Goal: Check status

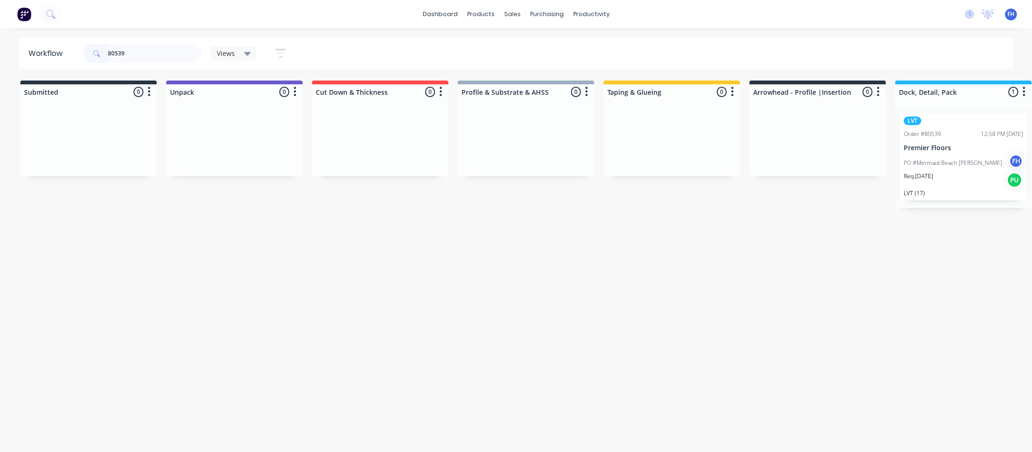
scroll to position [0, 185]
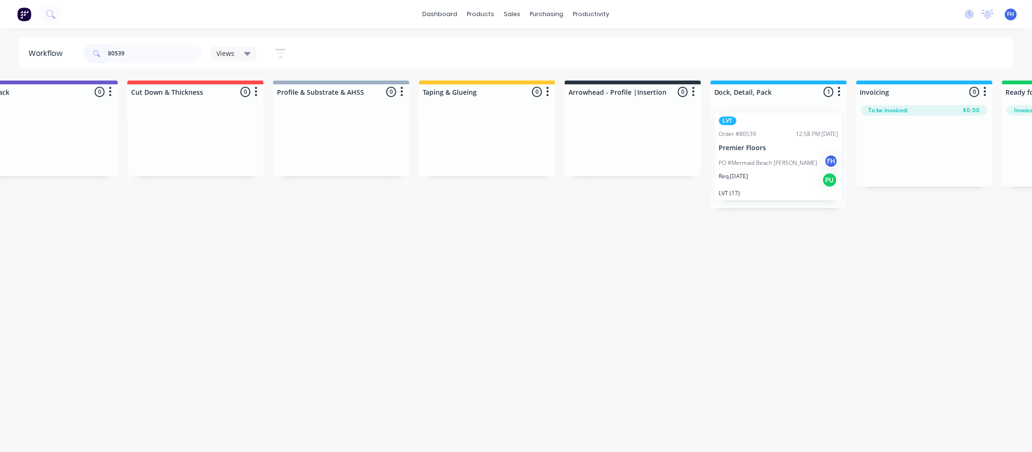
drag, startPoint x: 0, startPoint y: 0, endPoint x: 117, endPoint y: 57, distance: 130.7
click at [117, 57] on input "80539" at bounding box center [155, 53] width 94 height 19
type input "80511"
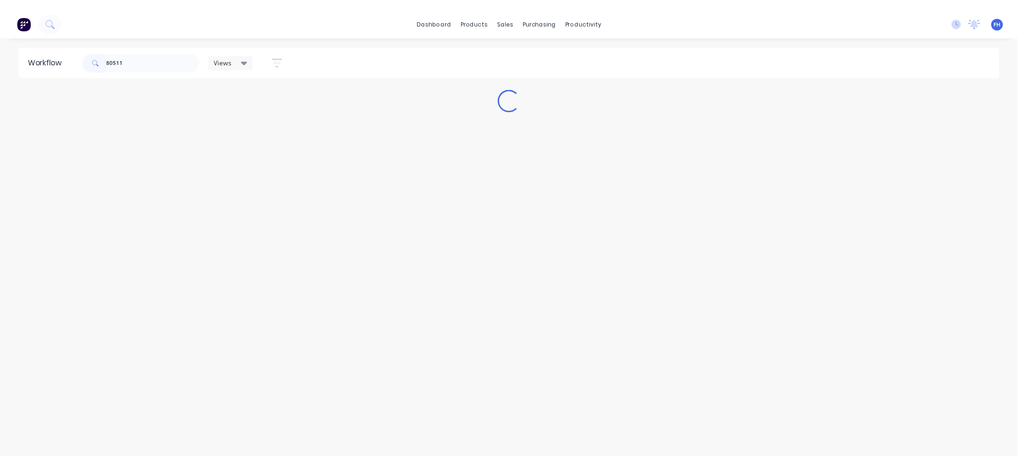
scroll to position [0, 0]
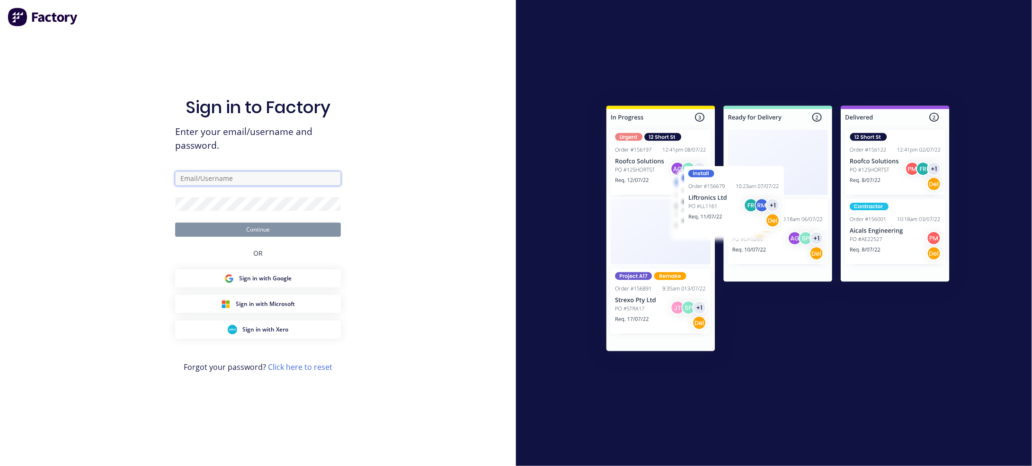
type input "[EMAIL_ADDRESS][DOMAIN_NAME]"
click at [285, 224] on button "Continue" at bounding box center [258, 230] width 166 height 14
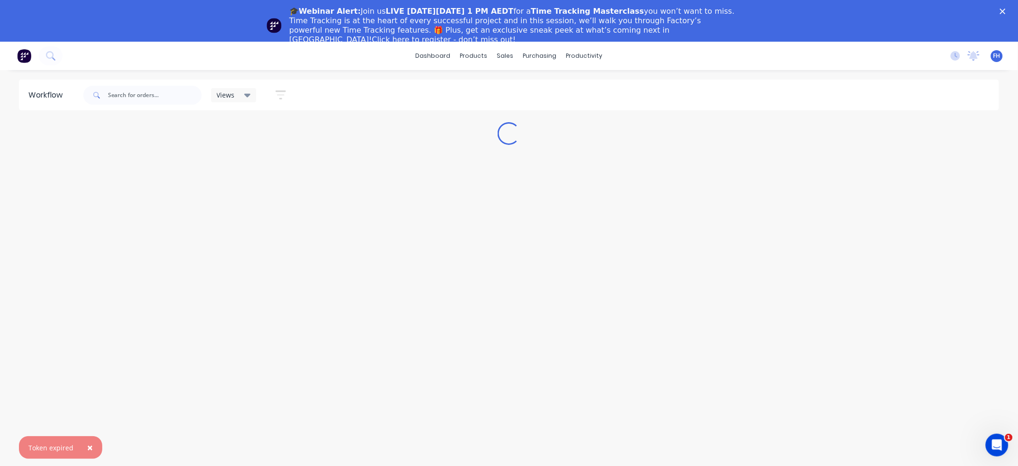
click at [89, 444] on span "×" at bounding box center [90, 447] width 6 height 13
click at [142, 95] on input "text" at bounding box center [155, 95] width 94 height 19
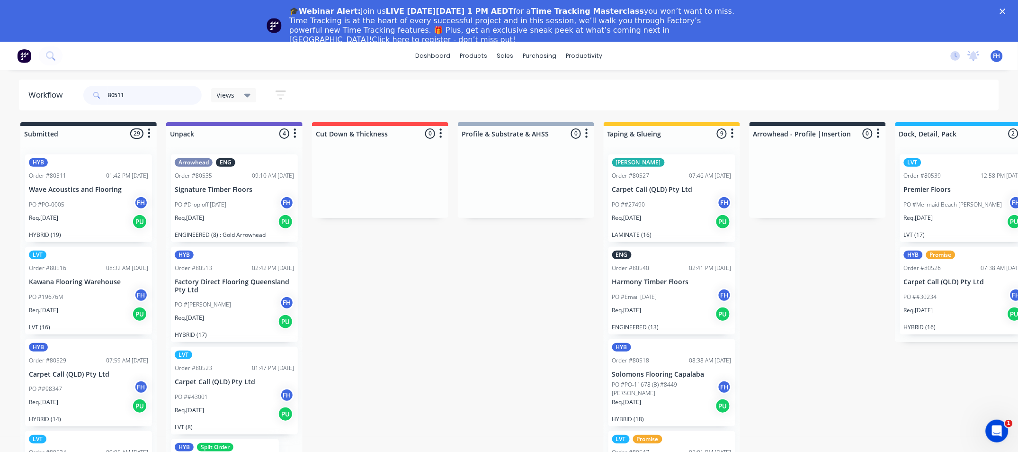
drag, startPoint x: 143, startPoint y: 96, endPoint x: 33, endPoint y: 83, distance: 110.5
click at [33, 83] on header "Workflow 80511 Views Save new view None (Default) edit Engineered edit Hybrid/L…" at bounding box center [509, 95] width 981 height 31
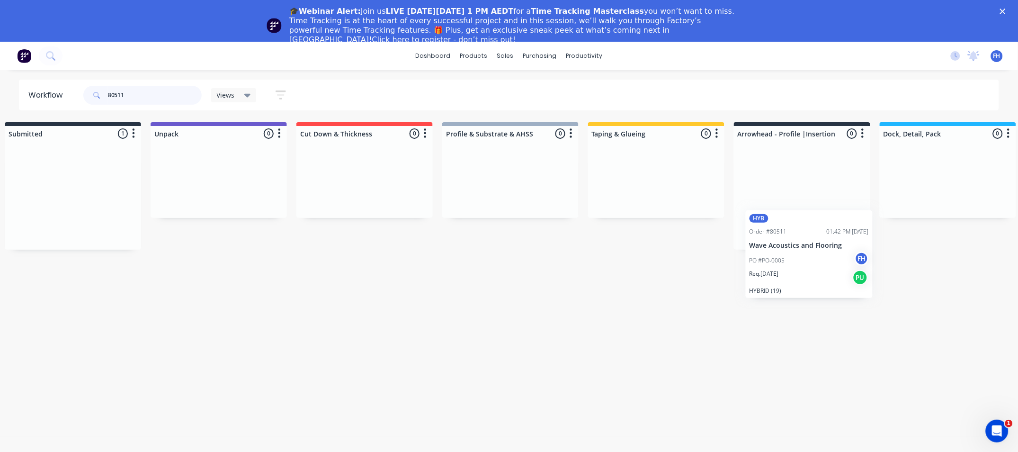
scroll to position [0, 18]
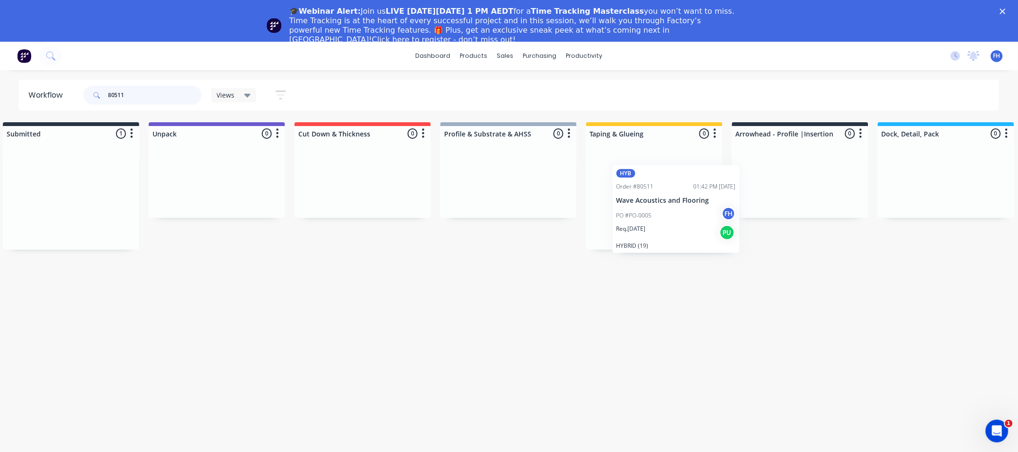
drag, startPoint x: 67, startPoint y: 207, endPoint x: 657, endPoint y: 218, distance: 590.0
click at [657, 218] on div "Submitted 1 Summaries Total order value Invoiced to date To be invoiced HYB Ord…" at bounding box center [833, 185] width 1716 height 127
drag, startPoint x: 137, startPoint y: 95, endPoint x: 116, endPoint y: 95, distance: 20.4
click at [116, 95] on input "80511" at bounding box center [155, 95] width 94 height 19
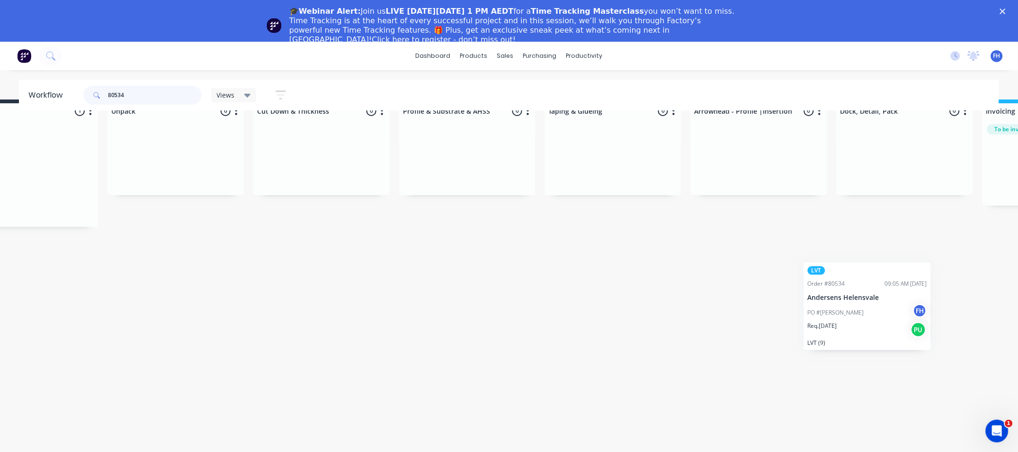
scroll to position [36, 59]
drag, startPoint x: 86, startPoint y: 182, endPoint x: 622, endPoint y: 170, distance: 536.1
click at [622, 170] on div "Submitted 1 Summaries Total order value Invoiced to date To be invoiced LVT Ord…" at bounding box center [792, 162] width 1716 height 127
drag, startPoint x: 133, startPoint y: 95, endPoint x: 118, endPoint y: 95, distance: 14.7
click at [118, 95] on input "80534" at bounding box center [155, 95] width 94 height 19
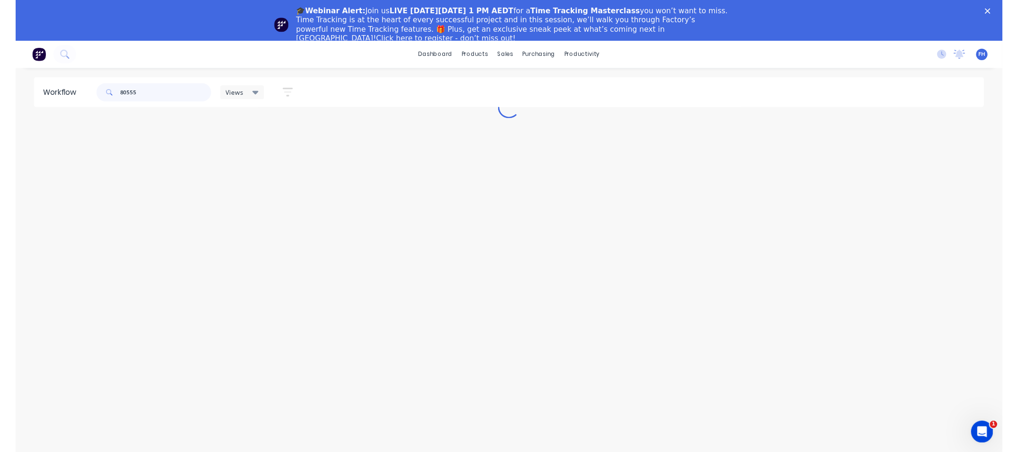
scroll to position [36, 0]
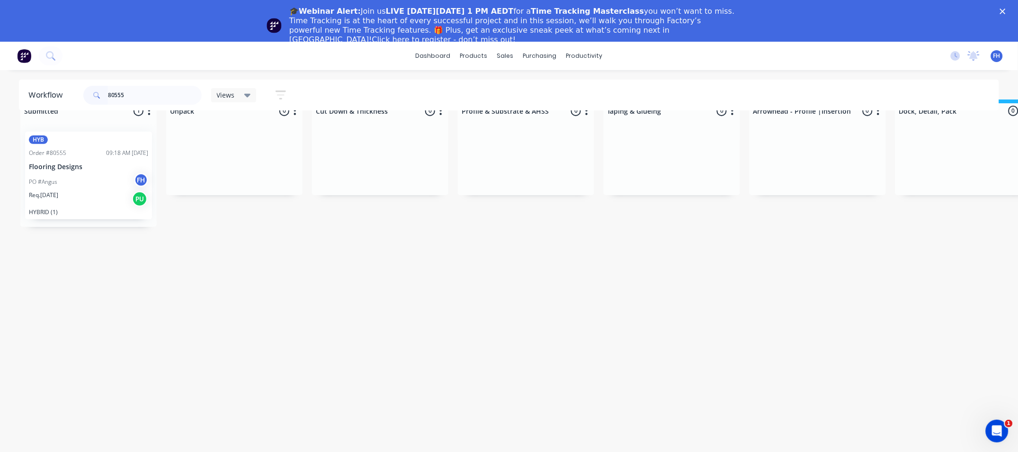
click at [51, 173] on div "PO #Angus FH" at bounding box center [88, 182] width 119 height 18
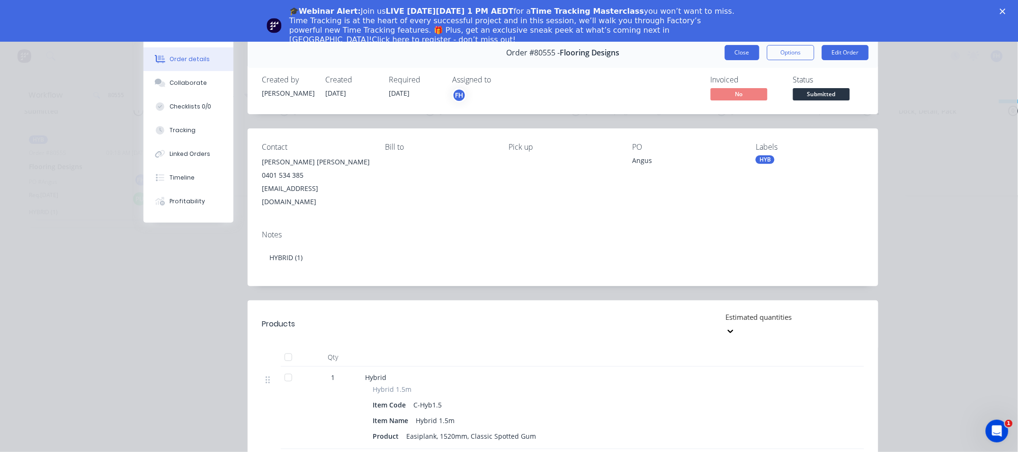
click at [730, 55] on button "Close" at bounding box center [742, 52] width 35 height 15
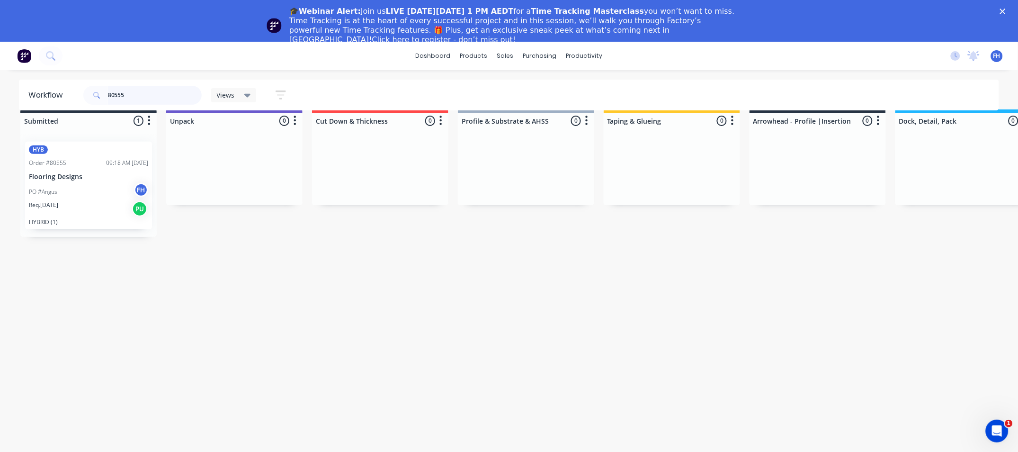
scroll to position [0, 0]
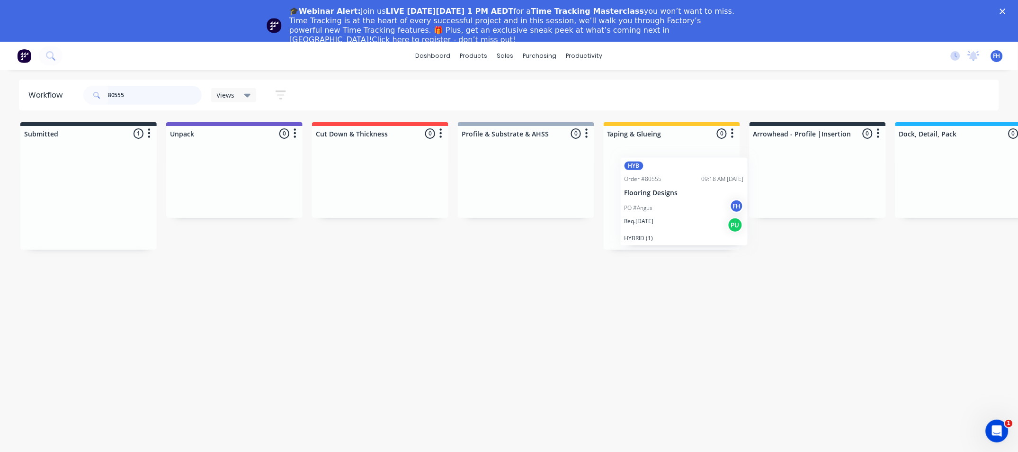
drag, startPoint x: 85, startPoint y: 176, endPoint x: 688, endPoint y: 181, distance: 602.7
click at [688, 181] on div "Submitted 1 Summaries Total order value Invoiced to date To be invoiced HYB Ord…" at bounding box center [851, 185] width 1716 height 127
drag, startPoint x: 129, startPoint y: 99, endPoint x: 119, endPoint y: 98, distance: 10.5
click at [119, 98] on input "80555" at bounding box center [155, 95] width 94 height 19
type input "80516"
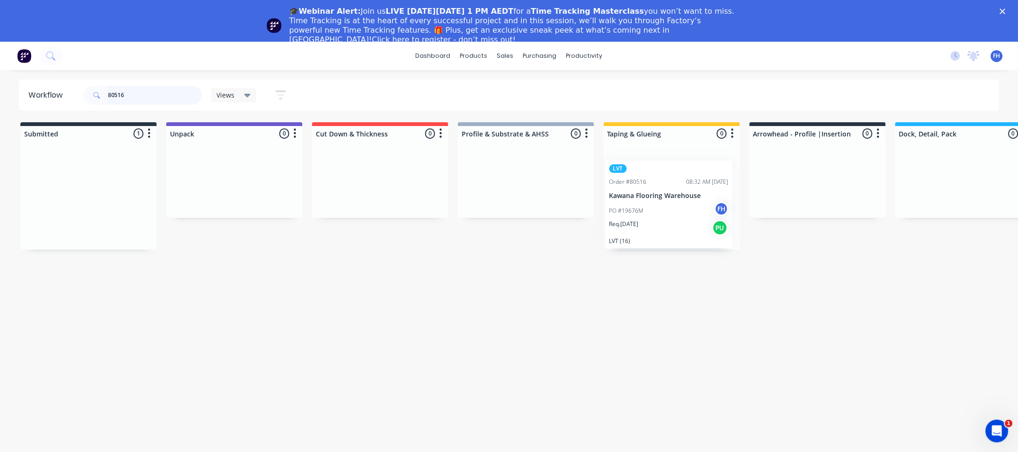
drag, startPoint x: 75, startPoint y: 194, endPoint x: 663, endPoint y: 199, distance: 588.1
click at [663, 199] on div "Submitted 1 Summaries Total order value Invoiced to date To be invoiced LVT Ord…" at bounding box center [851, 185] width 1716 height 127
drag, startPoint x: 144, startPoint y: 97, endPoint x: 102, endPoint y: 95, distance: 41.7
click at [102, 95] on div "80516" at bounding box center [142, 95] width 118 height 19
